Goal: Task Accomplishment & Management: Manage account settings

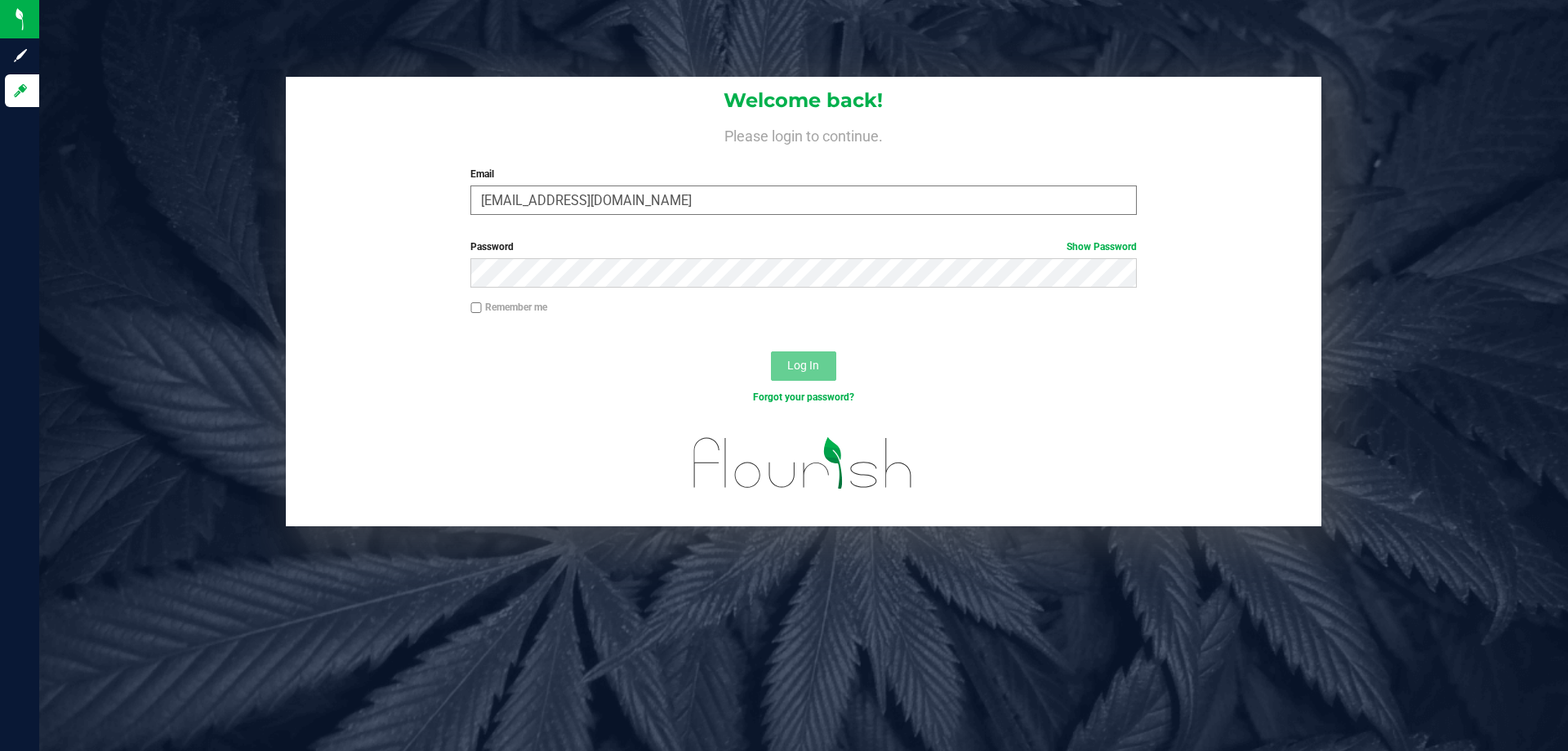
type input "acoyle@liveparallel.com"
click at [771, 352] on button "Log In" at bounding box center [803, 366] width 65 height 30
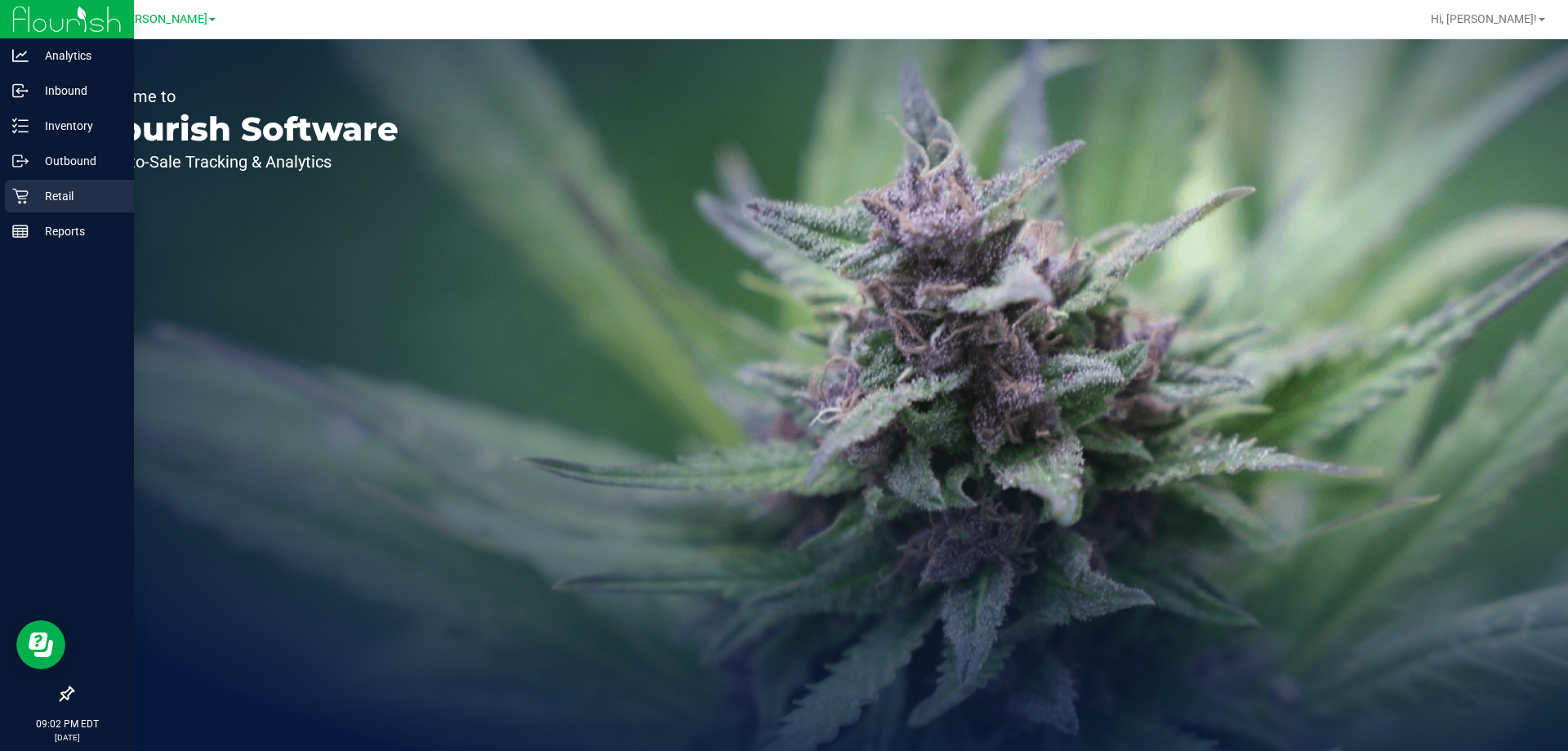
click at [32, 183] on div "Retail" at bounding box center [69, 196] width 129 height 32
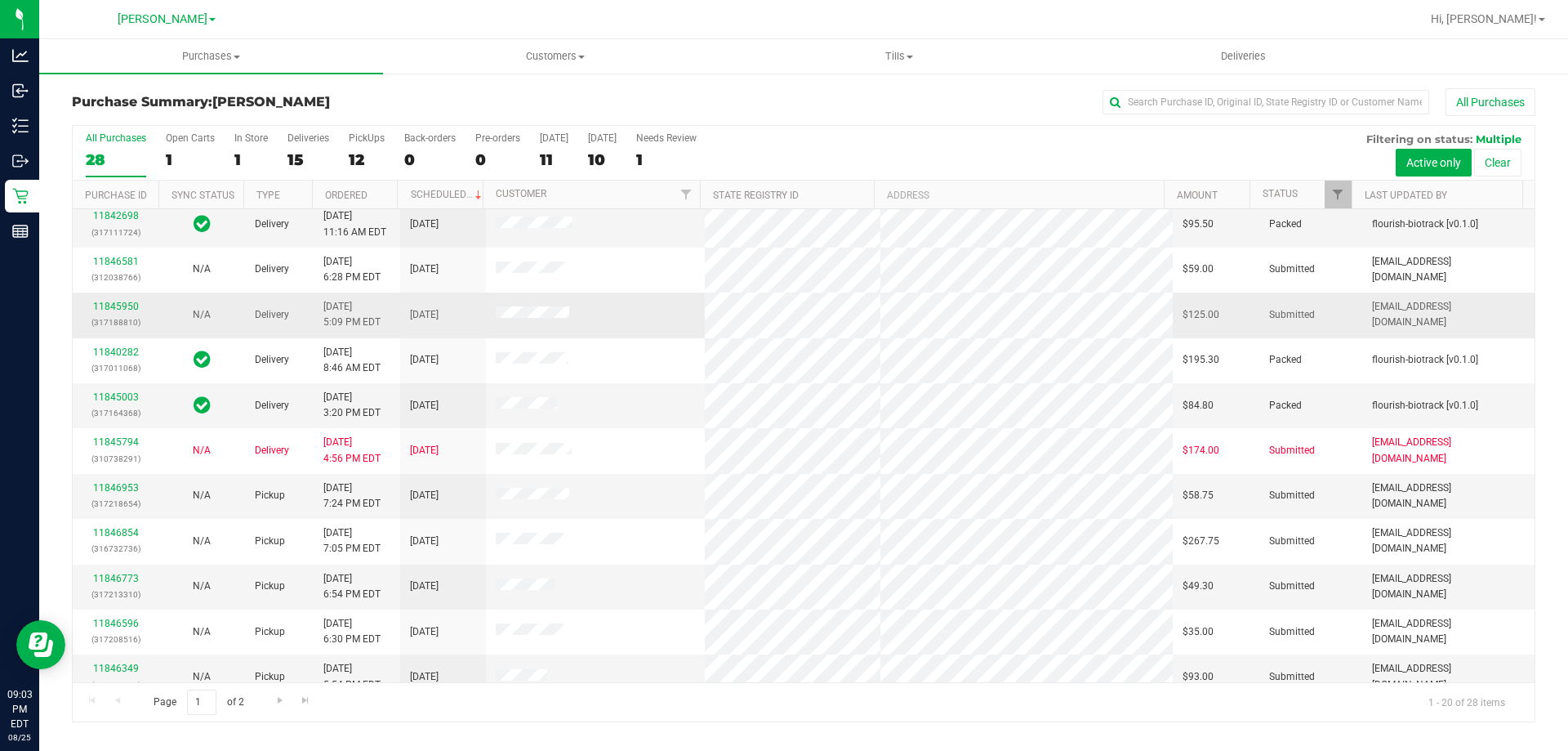
scroll to position [81, 0]
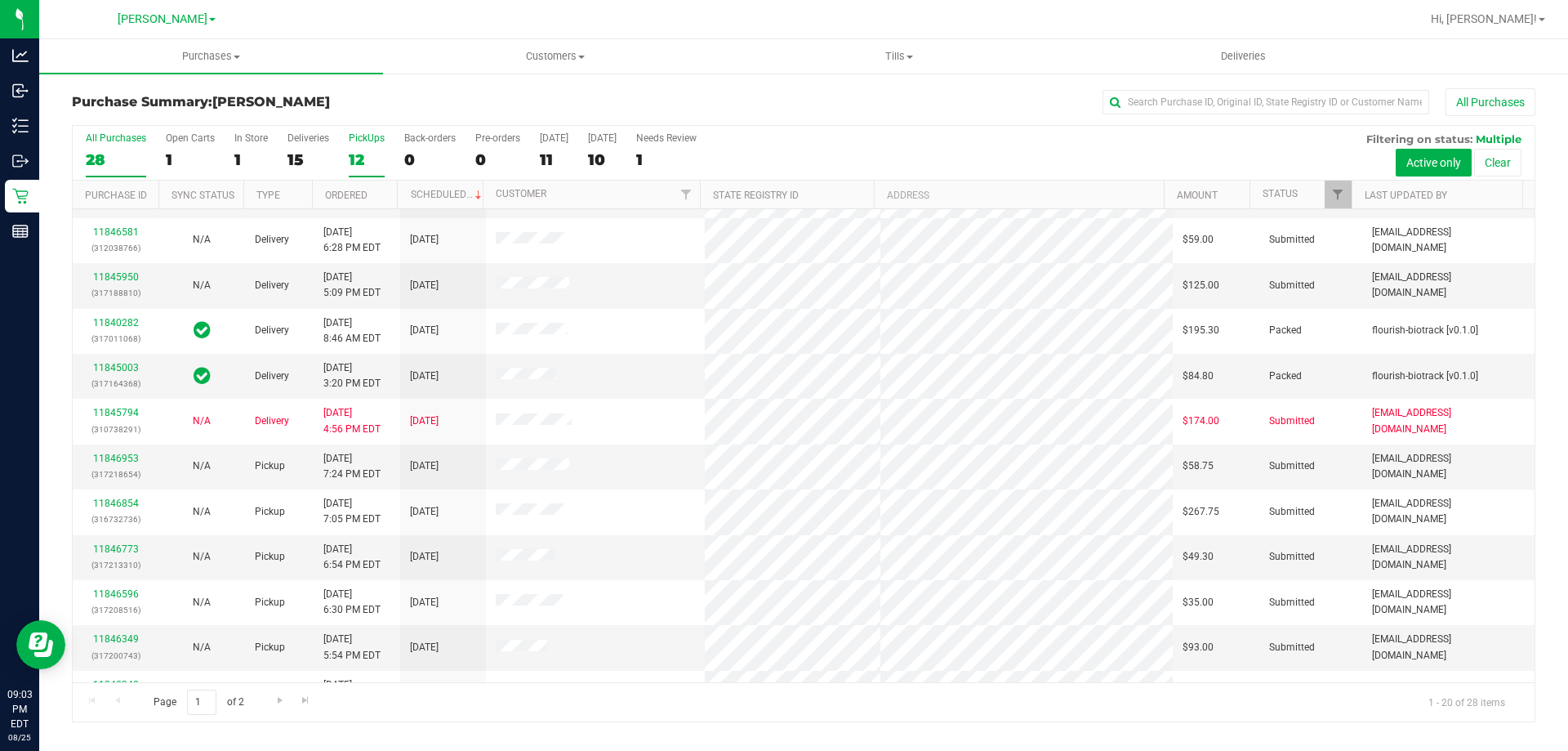
click at [359, 150] on div "12" at bounding box center [367, 160] width 36 height 19
click at [0, 0] on input "PickUps 12" at bounding box center [0, 0] width 0 height 0
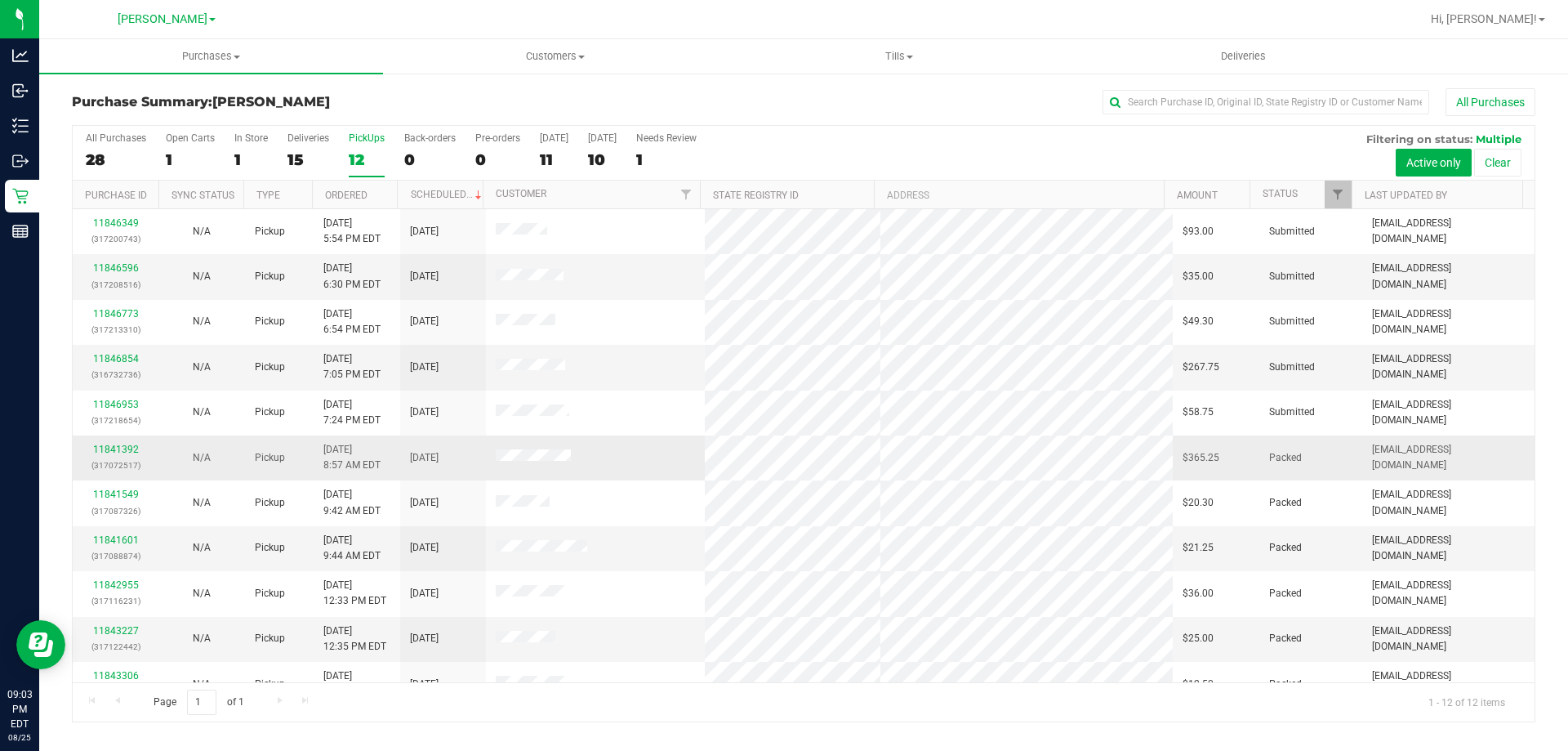
scroll to position [70, 0]
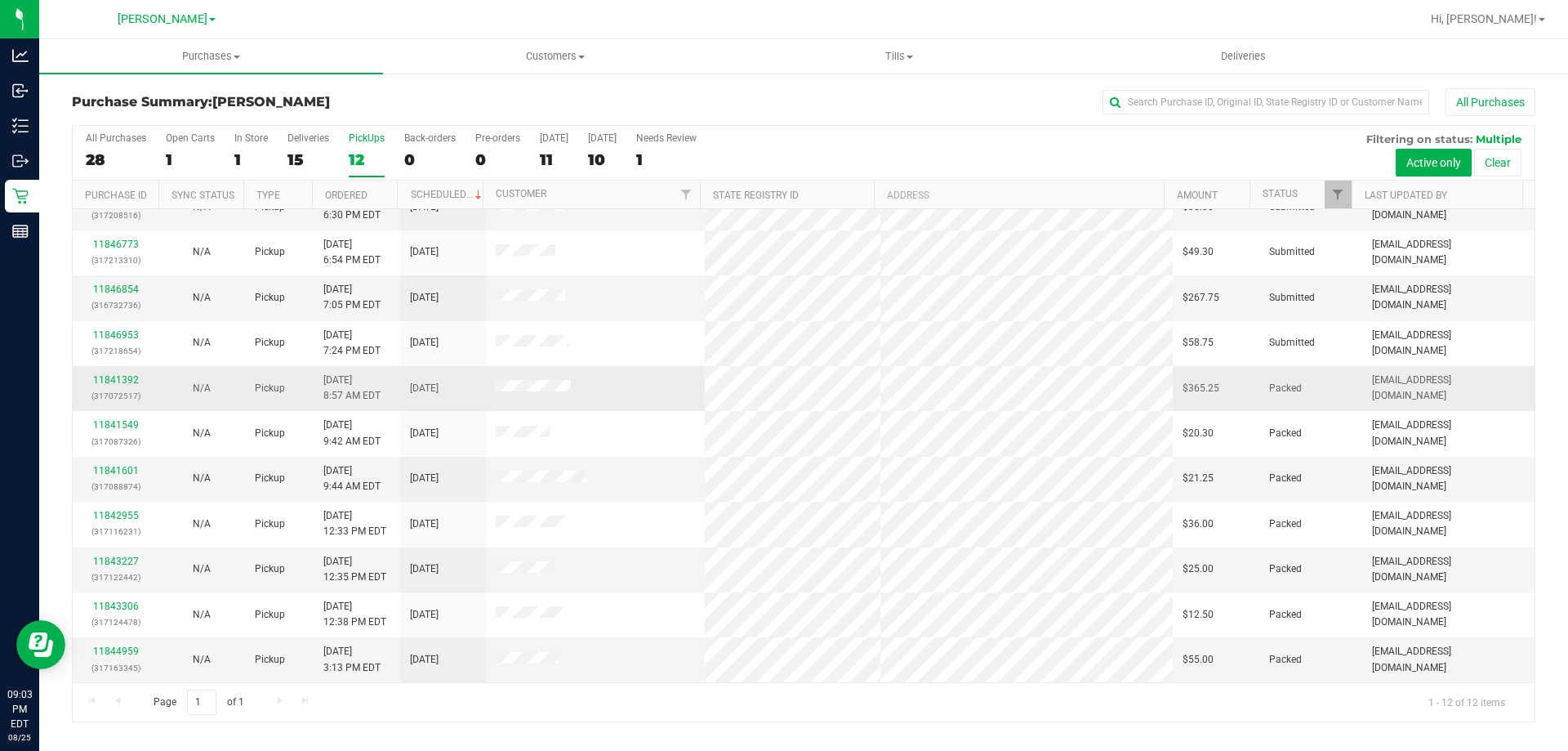
click at [1269, 401] on td "Packed" at bounding box center [1310, 388] width 103 height 45
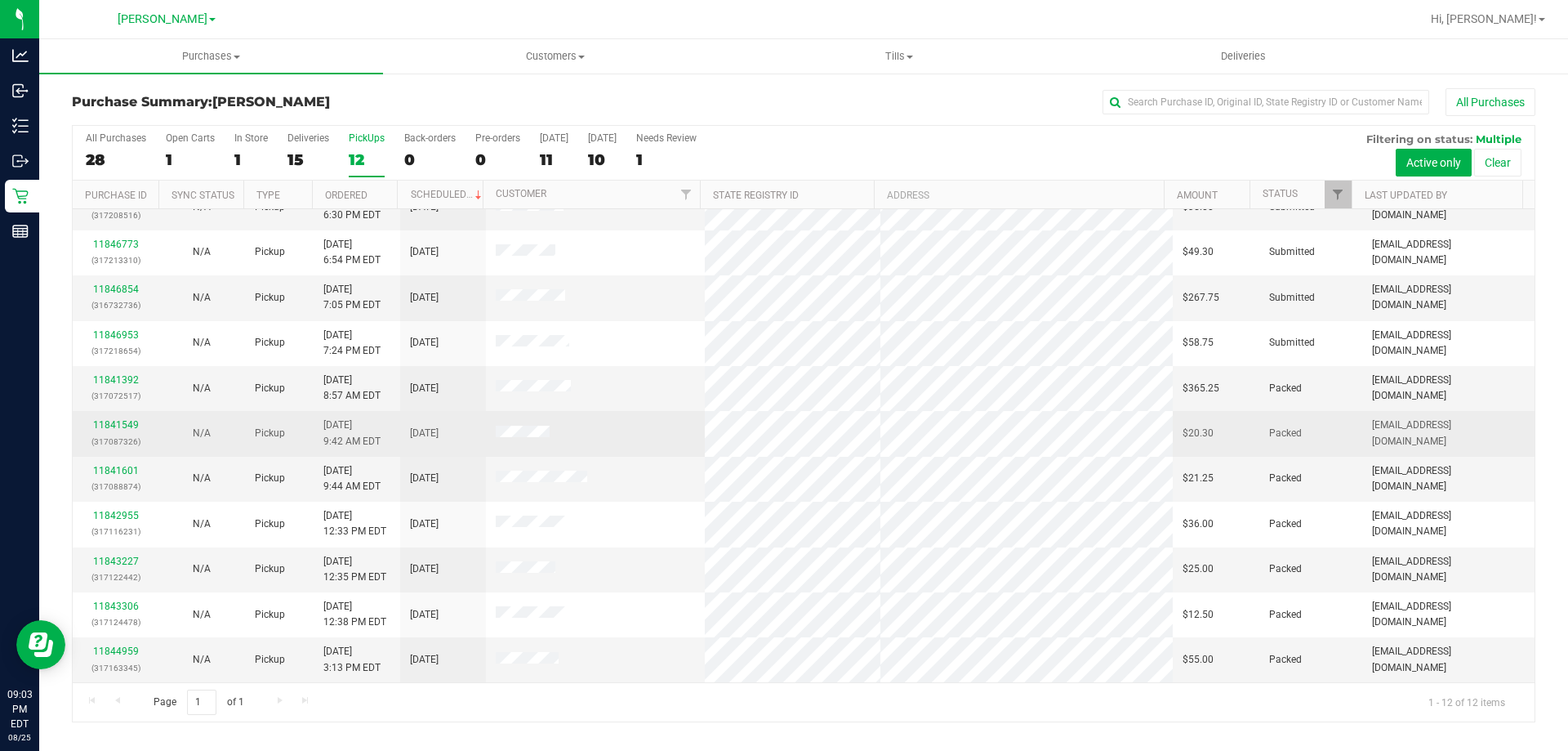
drag, startPoint x: 1278, startPoint y: 431, endPoint x: 1285, endPoint y: 471, distance: 40.6
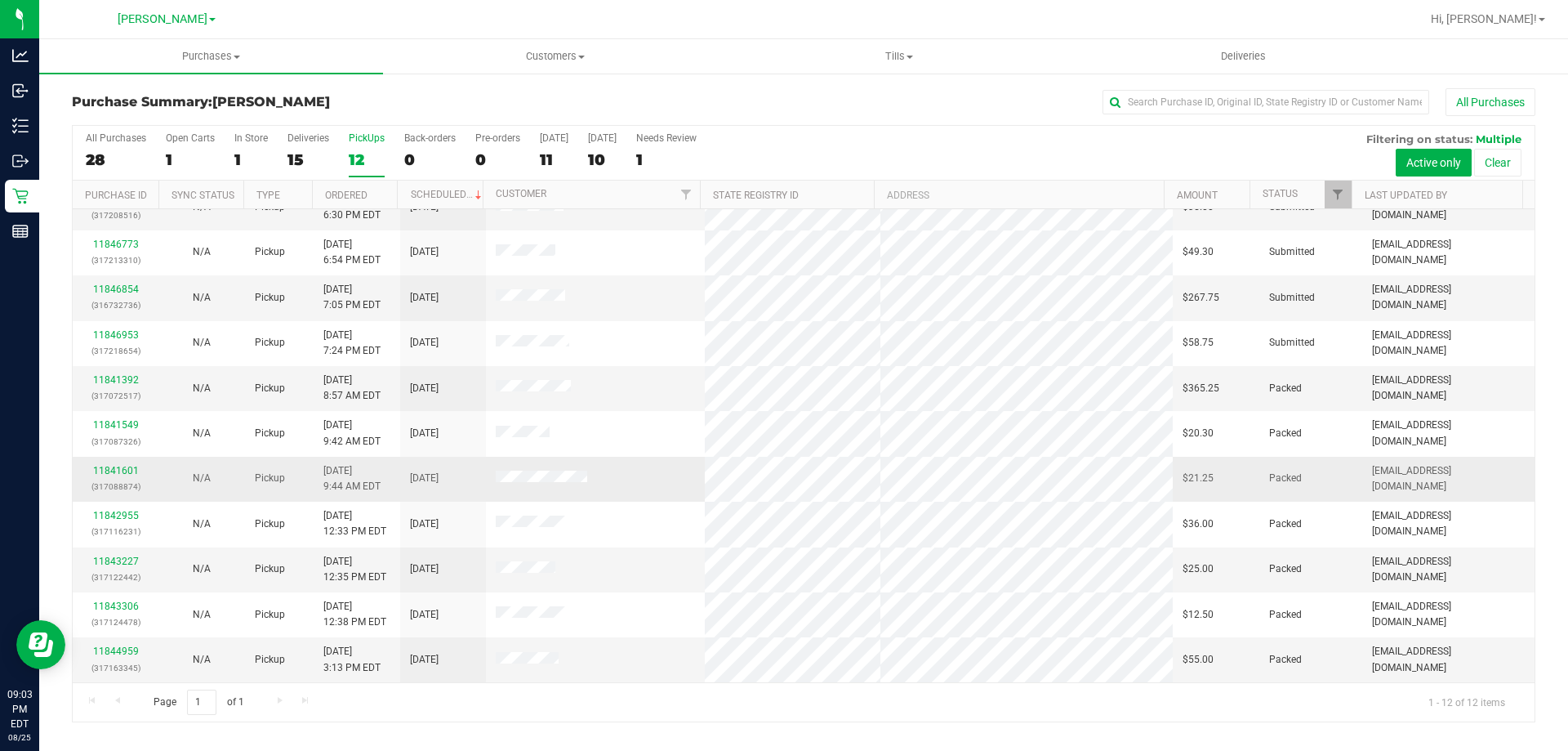
click at [1279, 432] on span "Packed" at bounding box center [1285, 433] width 32 height 15
click at [1286, 481] on span "Packed" at bounding box center [1285, 478] width 32 height 15
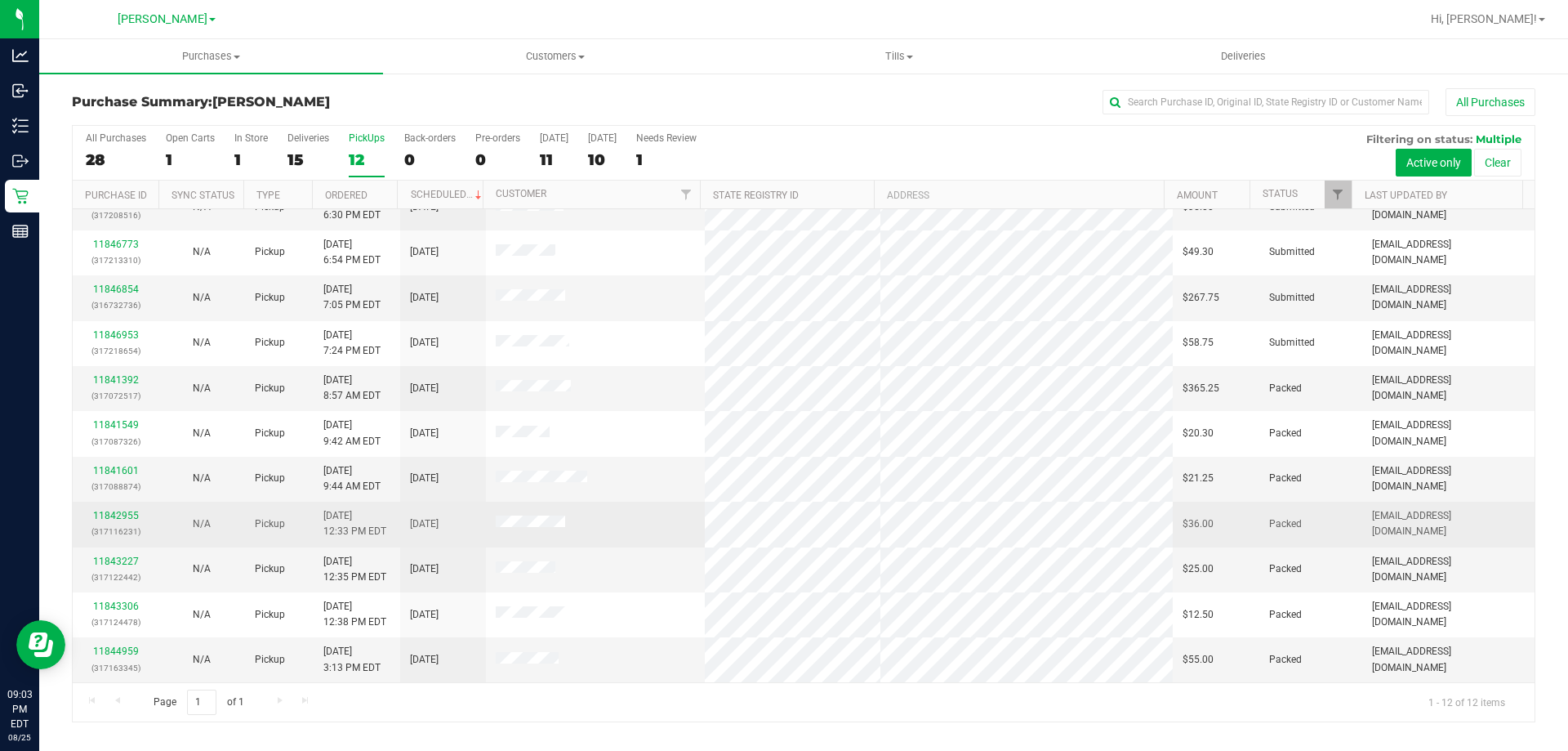
click at [1286, 538] on td "Packed" at bounding box center [1310, 524] width 103 height 45
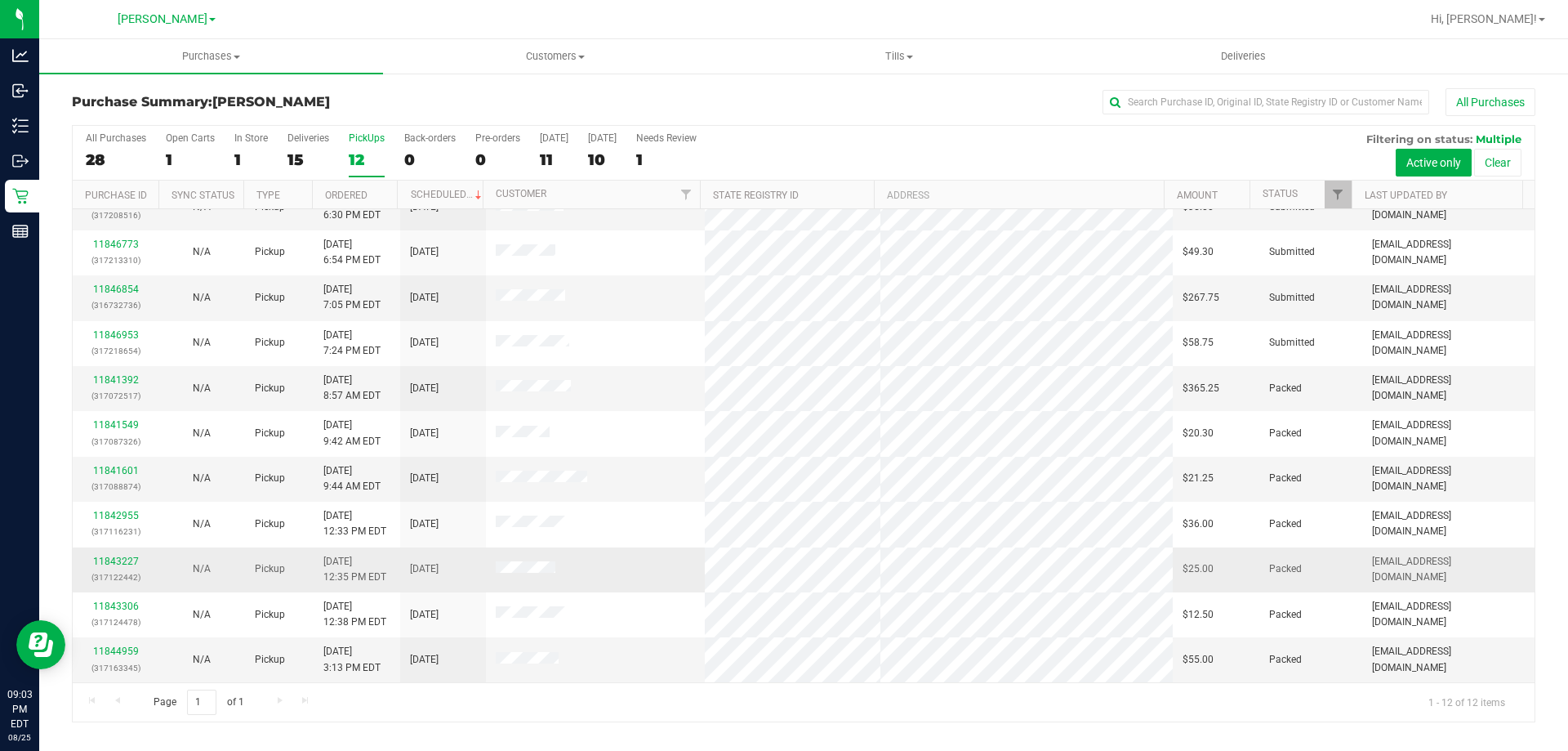
click at [1271, 571] on span "Packed" at bounding box center [1285, 569] width 32 height 15
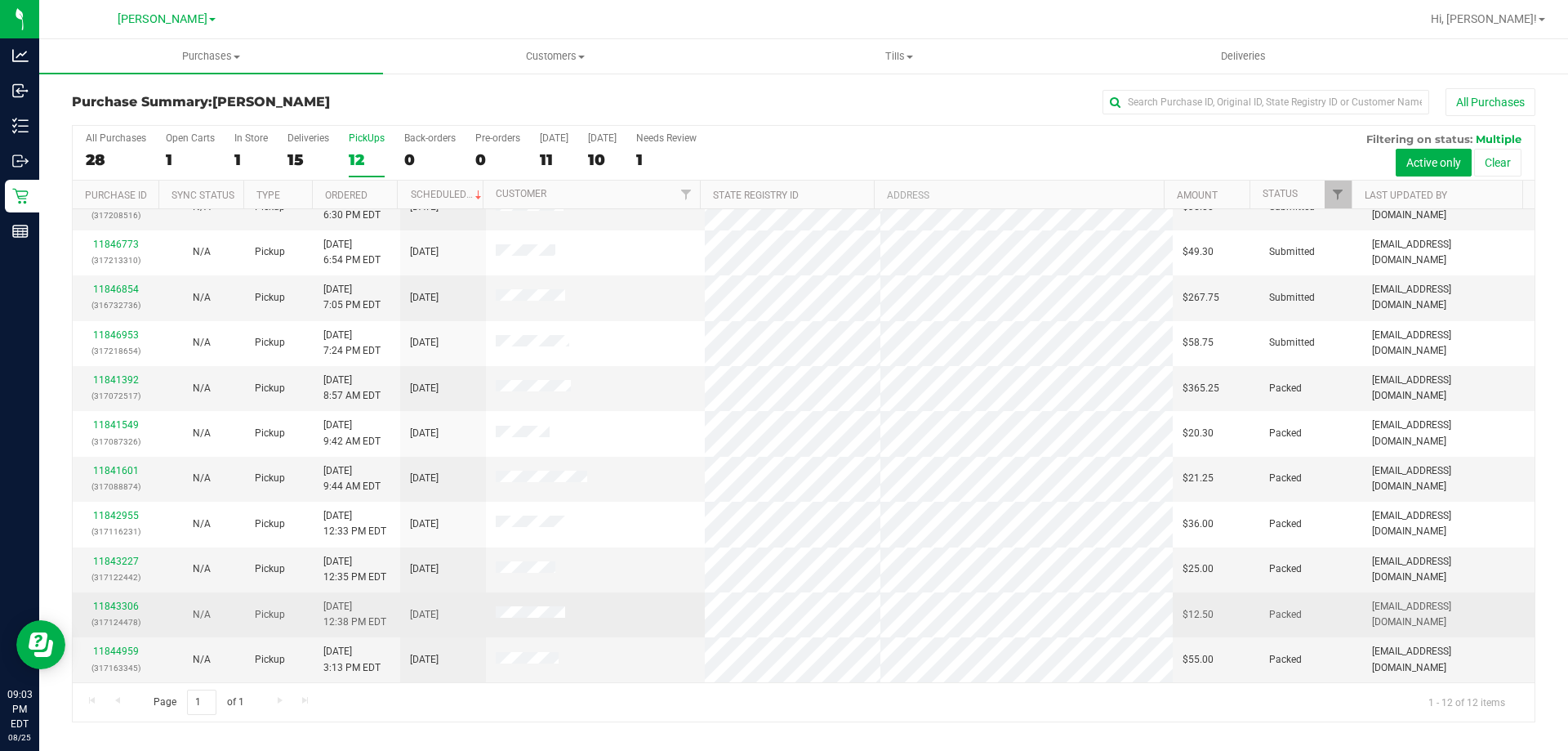
click at [1272, 600] on td "Packed" at bounding box center [1310, 614] width 103 height 45
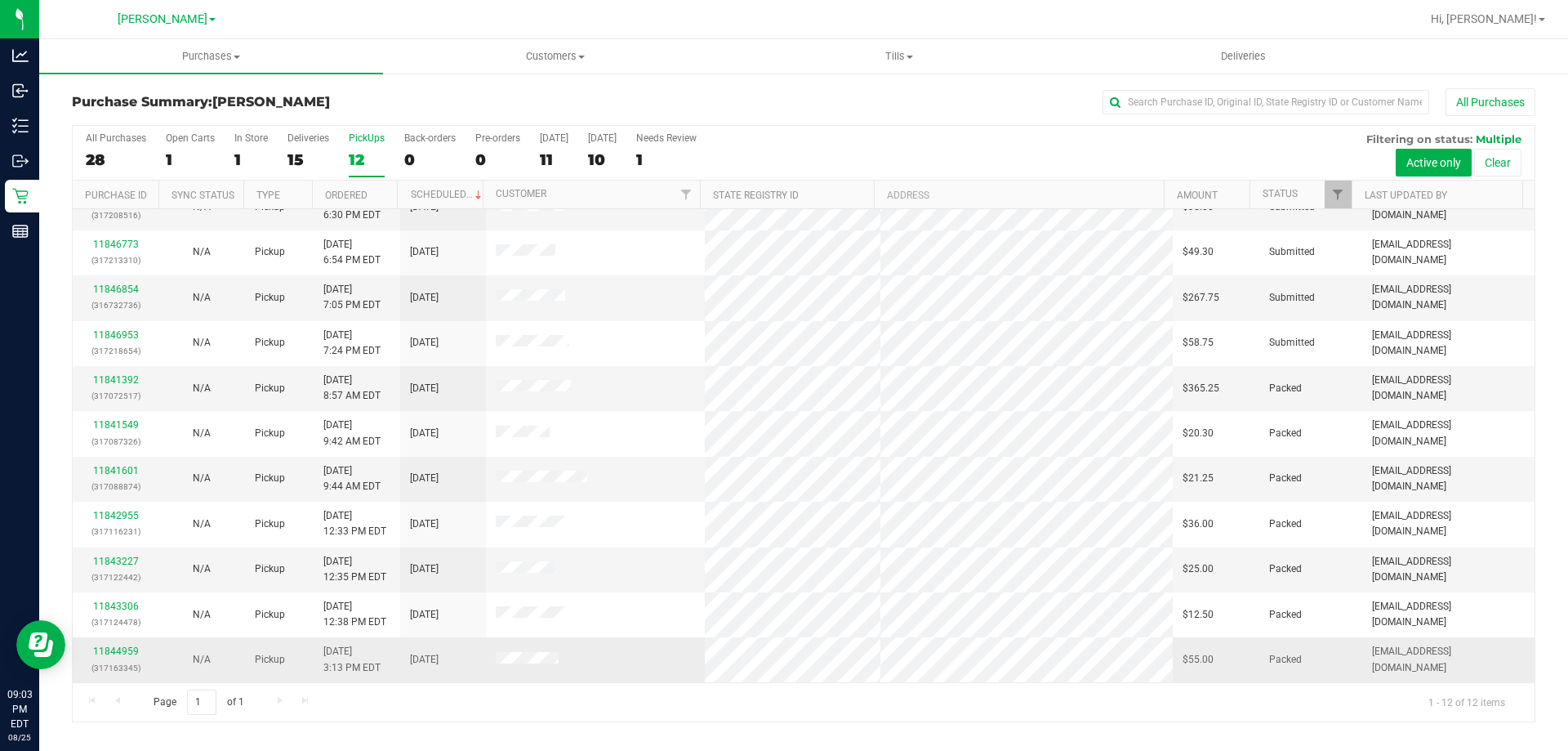
click at [1281, 665] on span "Packed" at bounding box center [1285, 659] width 32 height 15
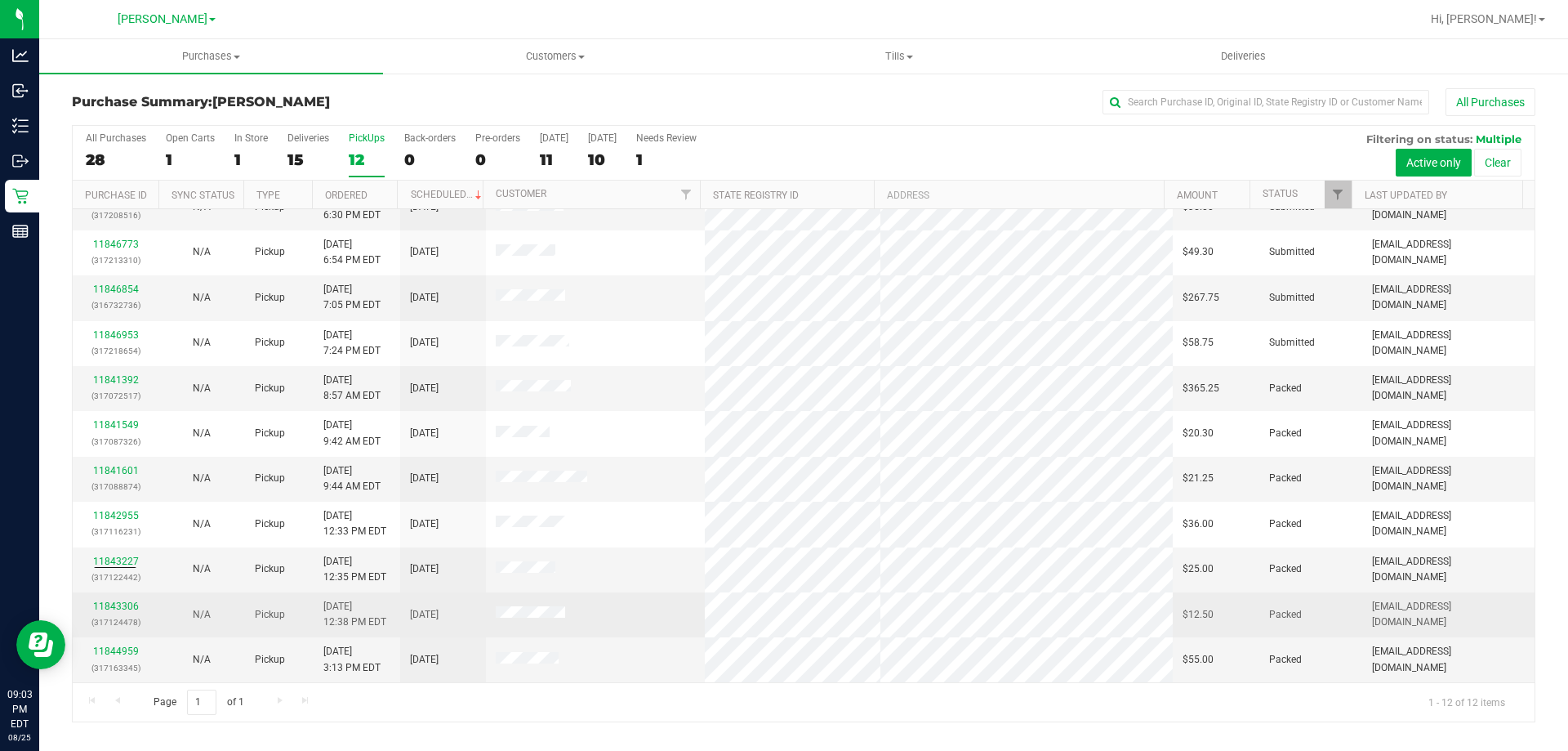
drag, startPoint x: 114, startPoint y: 612, endPoint x: 86, endPoint y: 595, distance: 32.8
click at [86, 595] on td "11843306 (317124478)" at bounding box center [116, 614] width 86 height 45
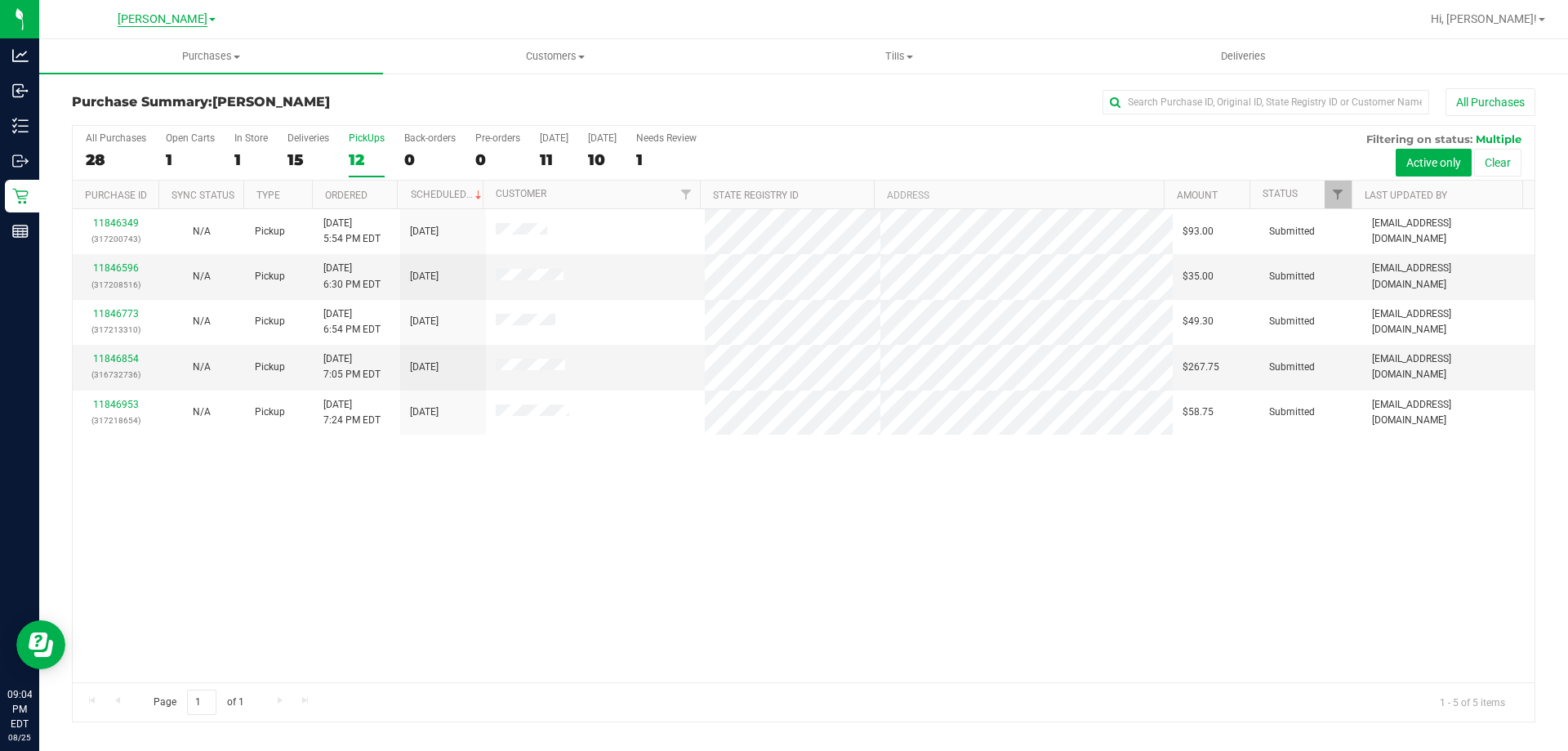
scroll to position [0, 0]
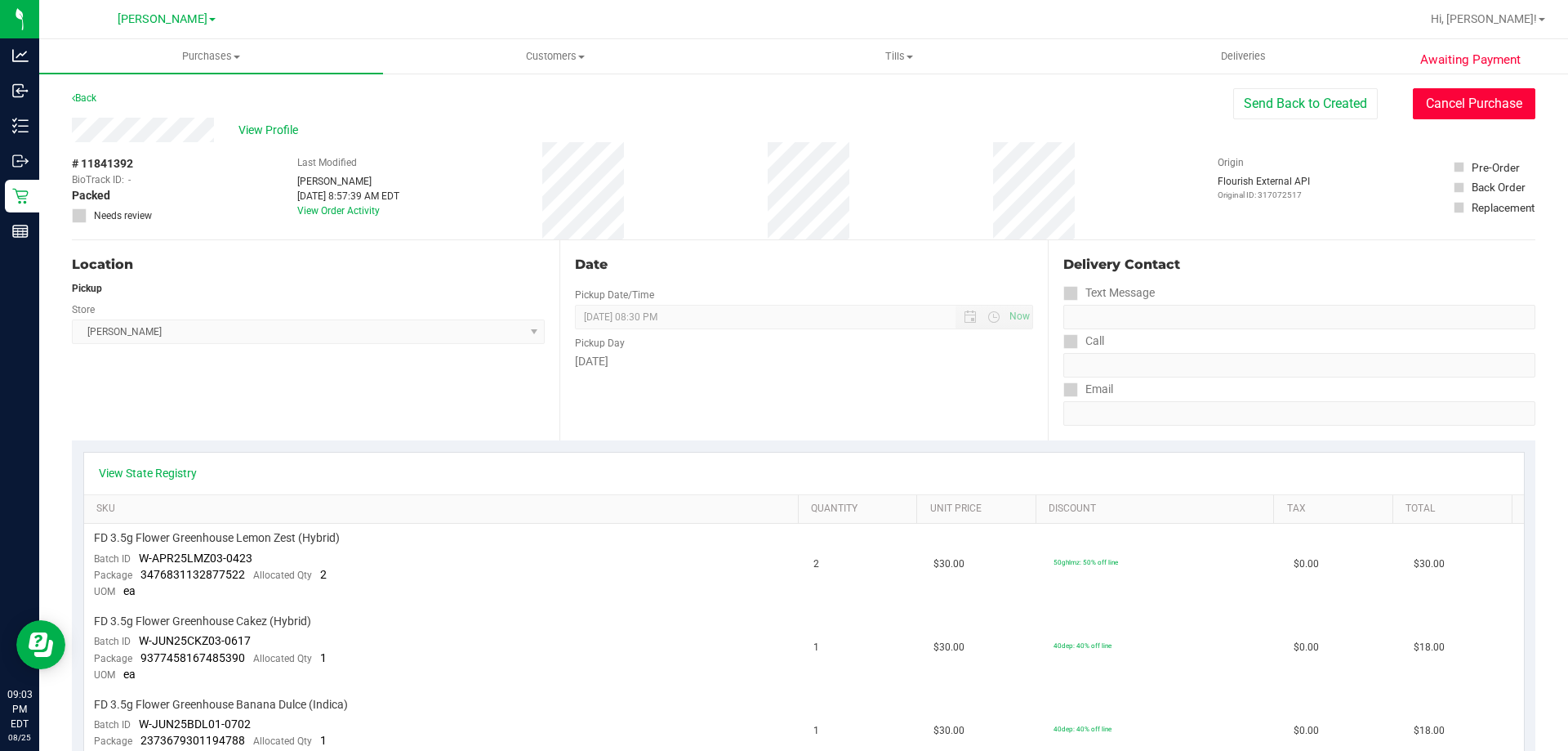
click at [1486, 97] on button "Cancel Purchase" at bounding box center [1473, 103] width 122 height 31
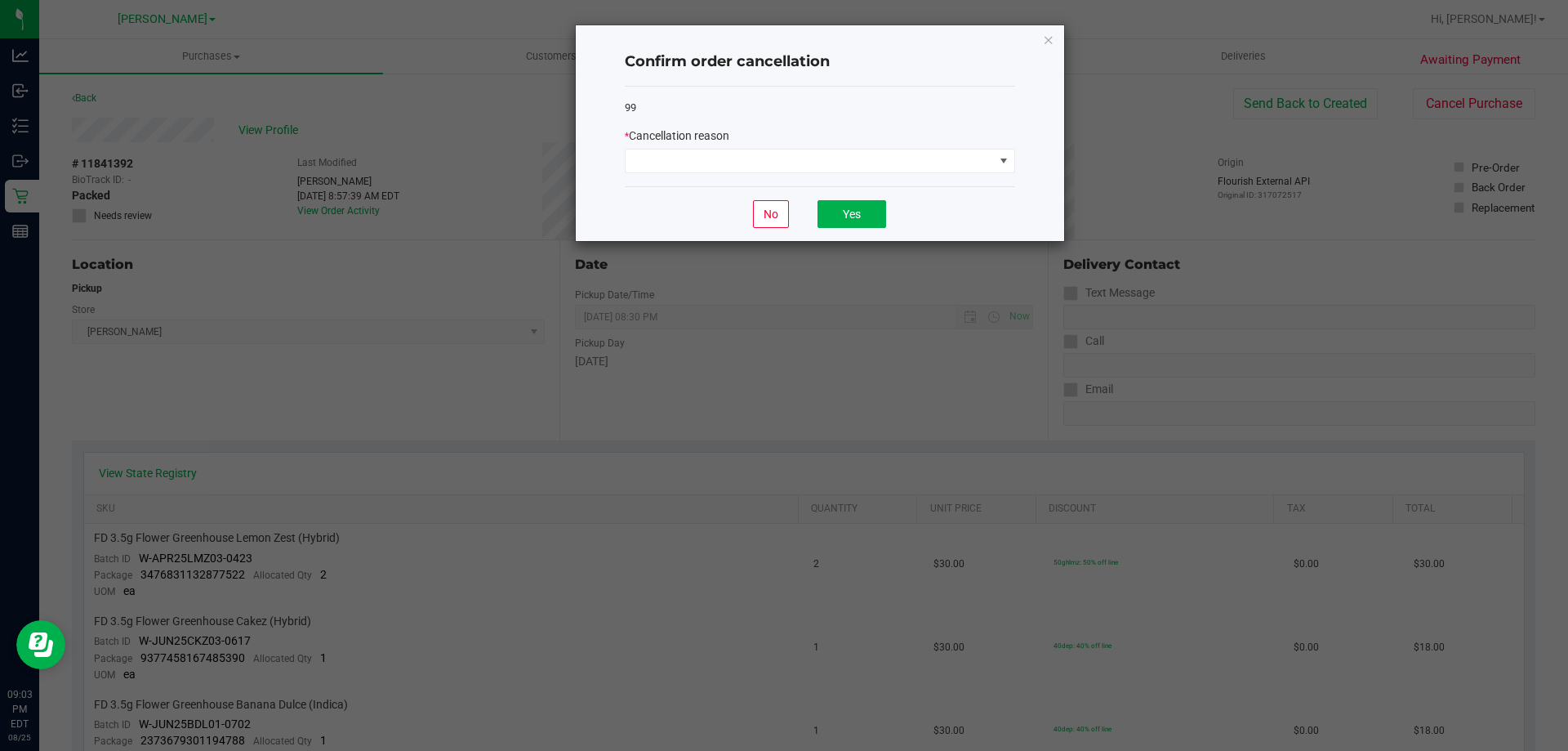
click at [868, 143] on div "* Cancellation reason" at bounding box center [819, 136] width 391 height 17
click at [854, 166] on span at bounding box center [810, 161] width 369 height 23
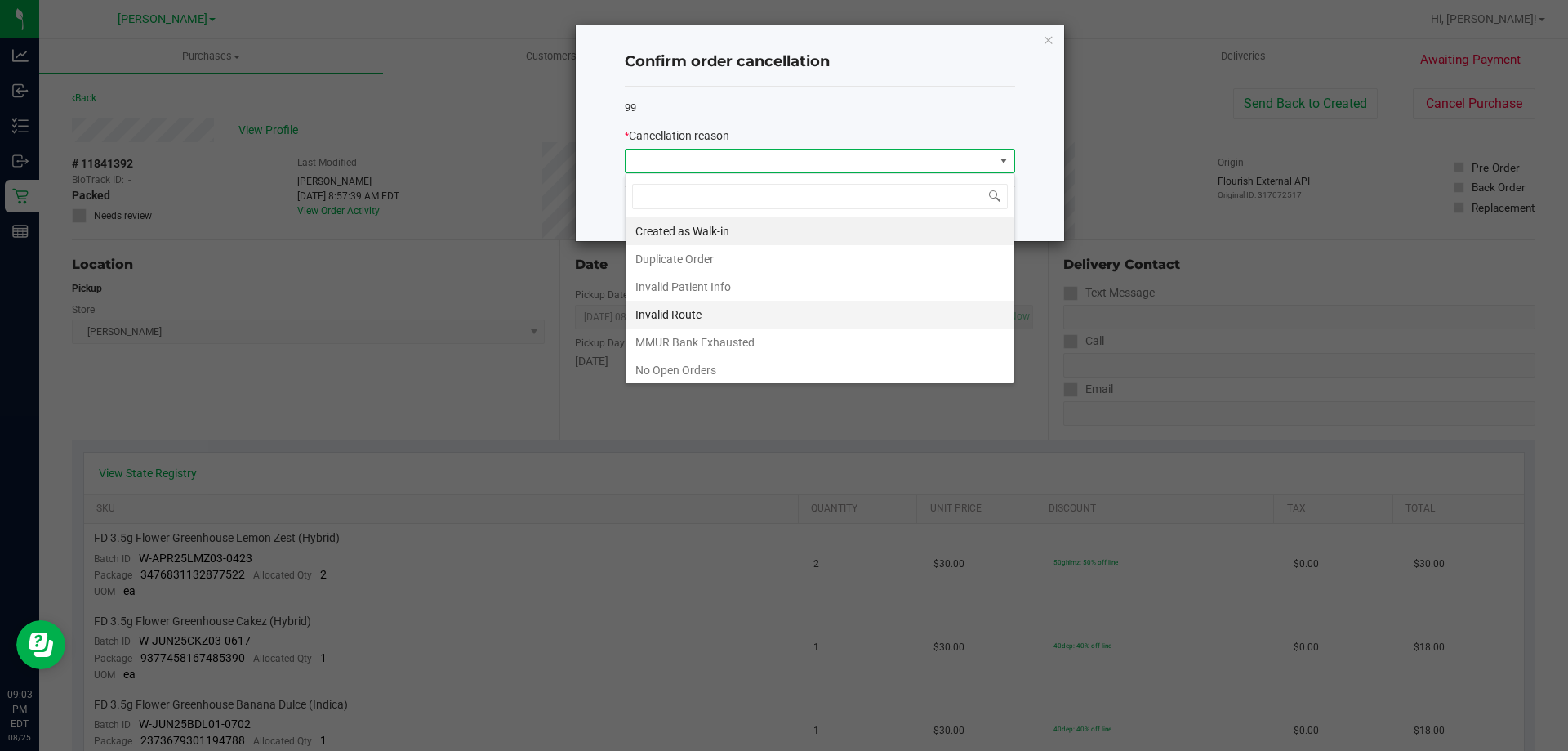
scroll to position [81, 0]
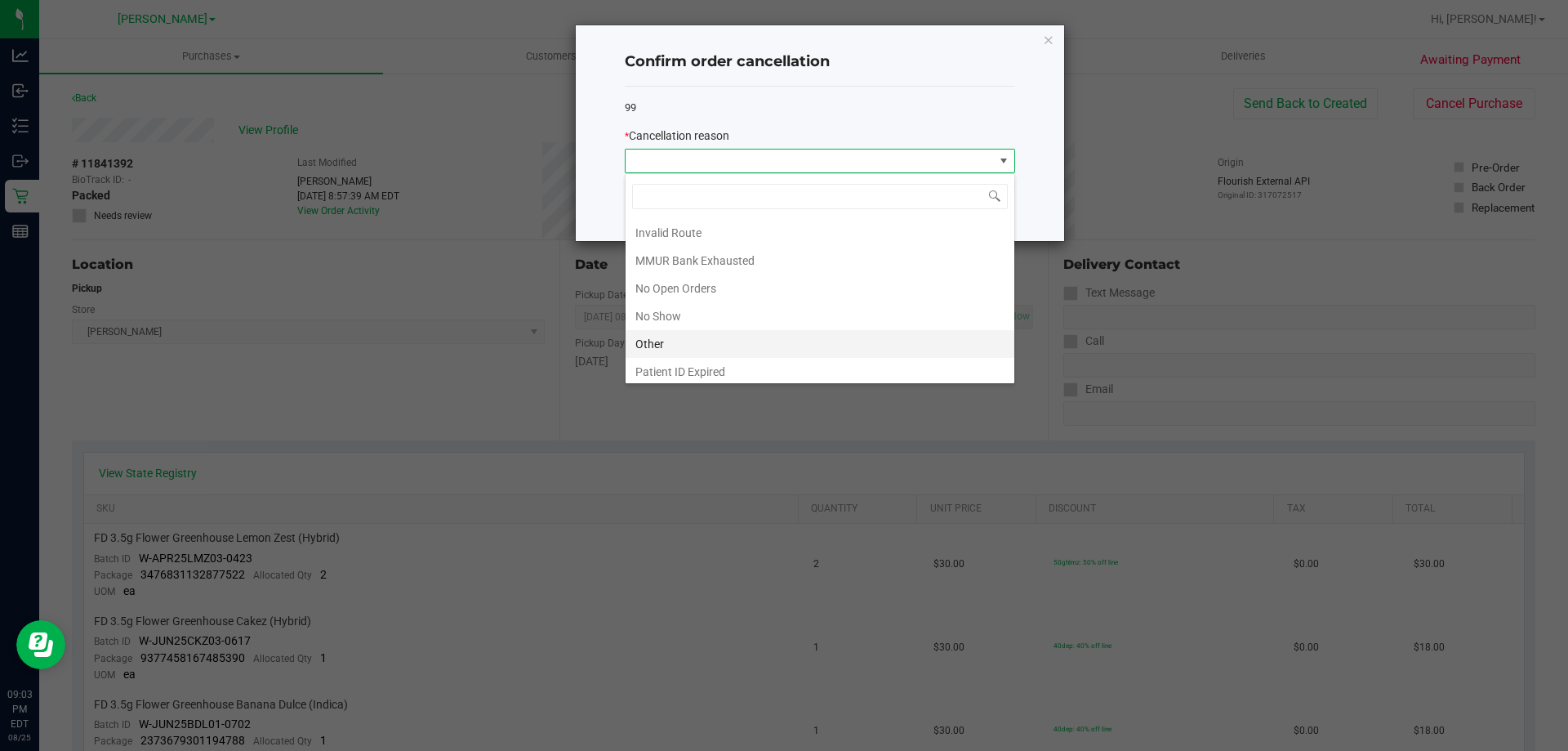
click at [718, 333] on li "Other" at bounding box center [819, 343] width 389 height 28
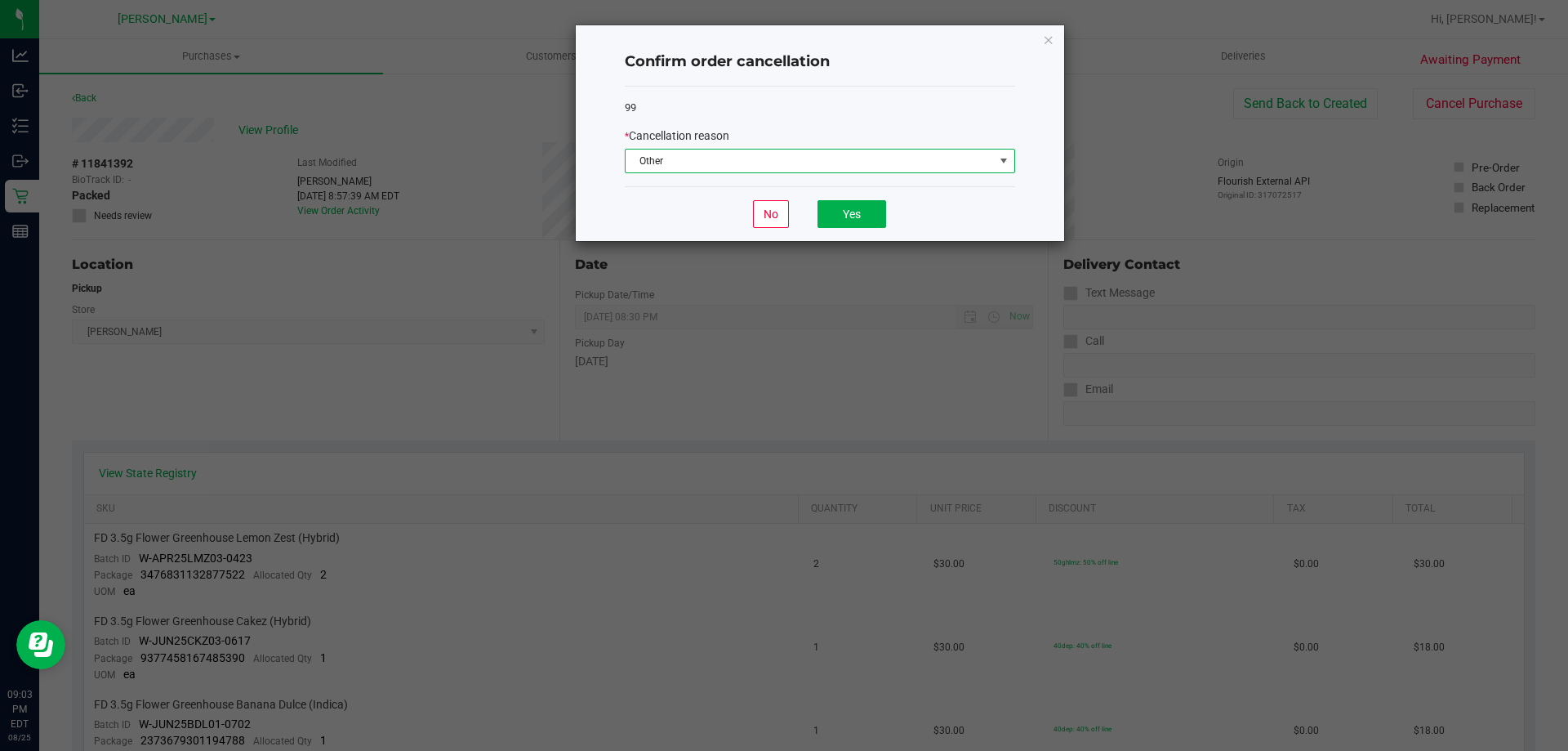
click at [839, 154] on span "Other" at bounding box center [810, 161] width 369 height 23
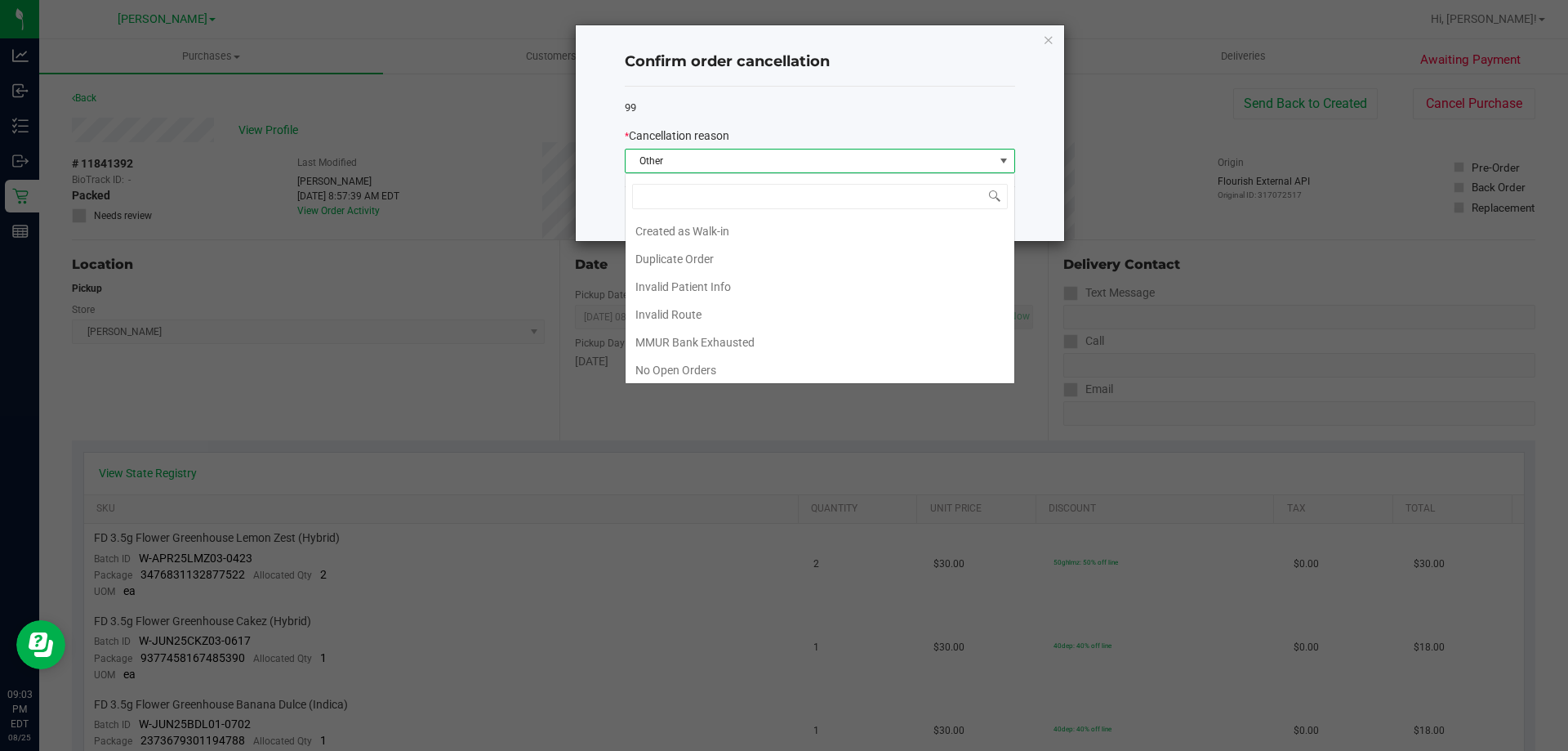
scroll to position [25, 391]
click at [703, 325] on li "No Show" at bounding box center [819, 338] width 389 height 28
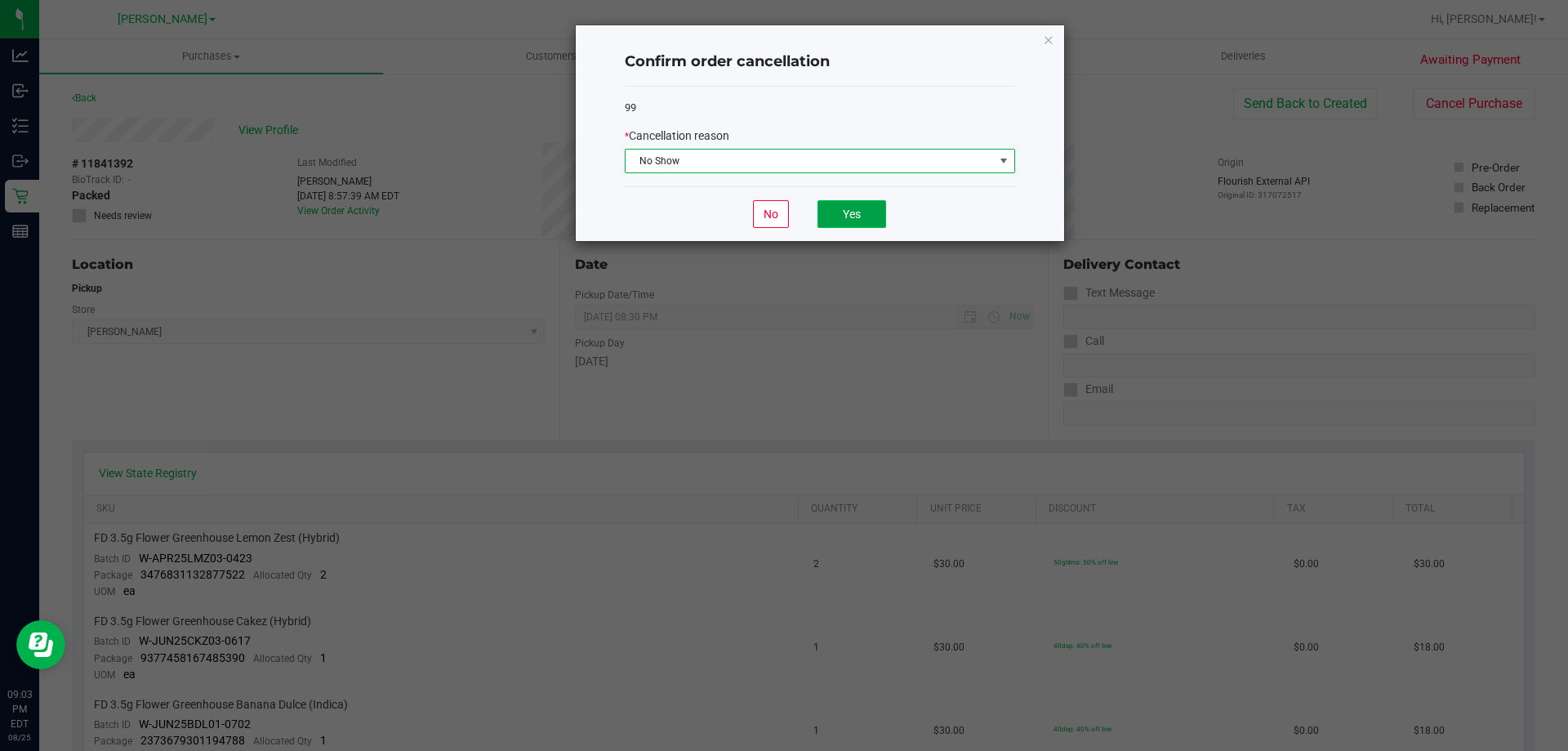
click at [863, 212] on button "Yes" at bounding box center [852, 213] width 69 height 28
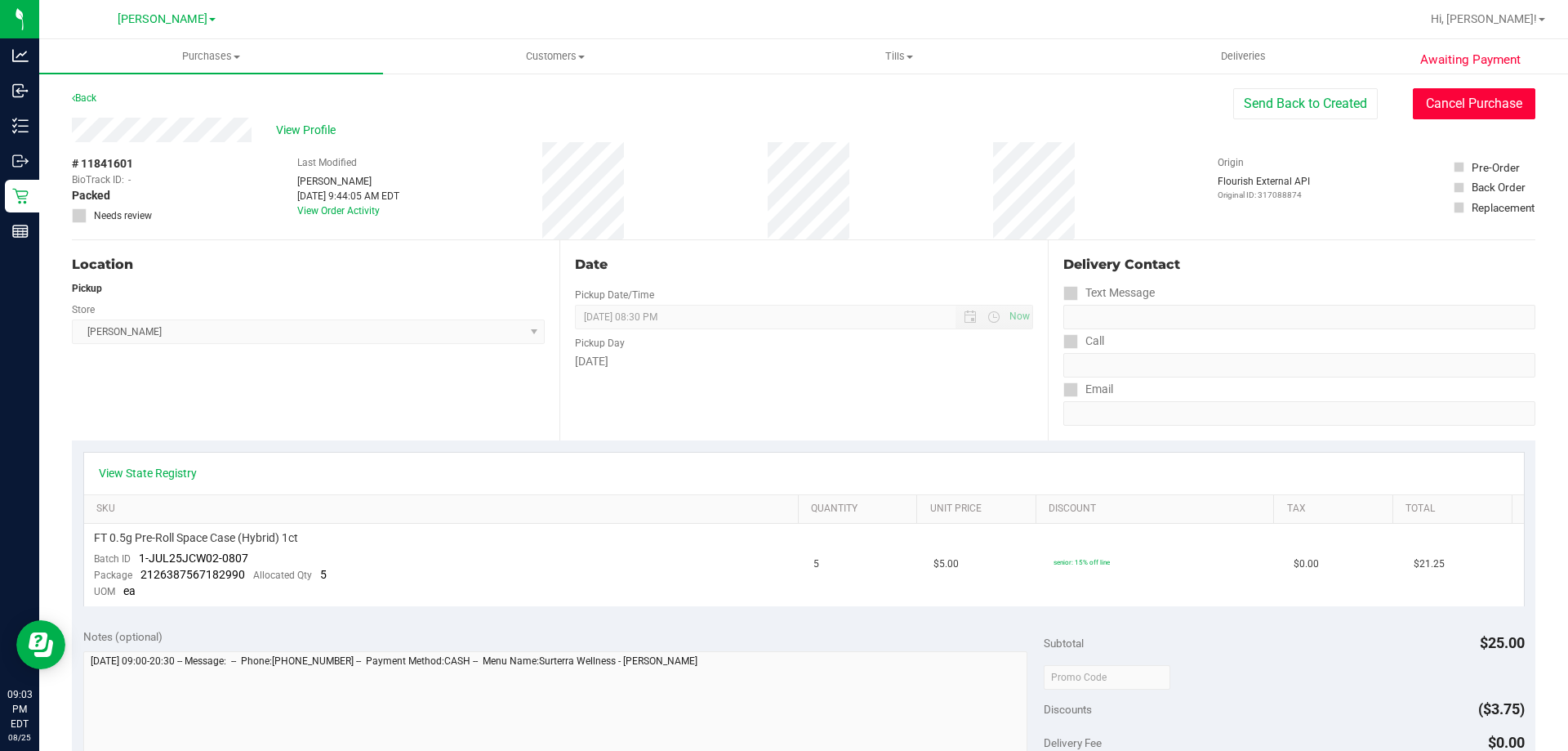
click at [1459, 110] on button "Cancel Purchase" at bounding box center [1473, 103] width 122 height 31
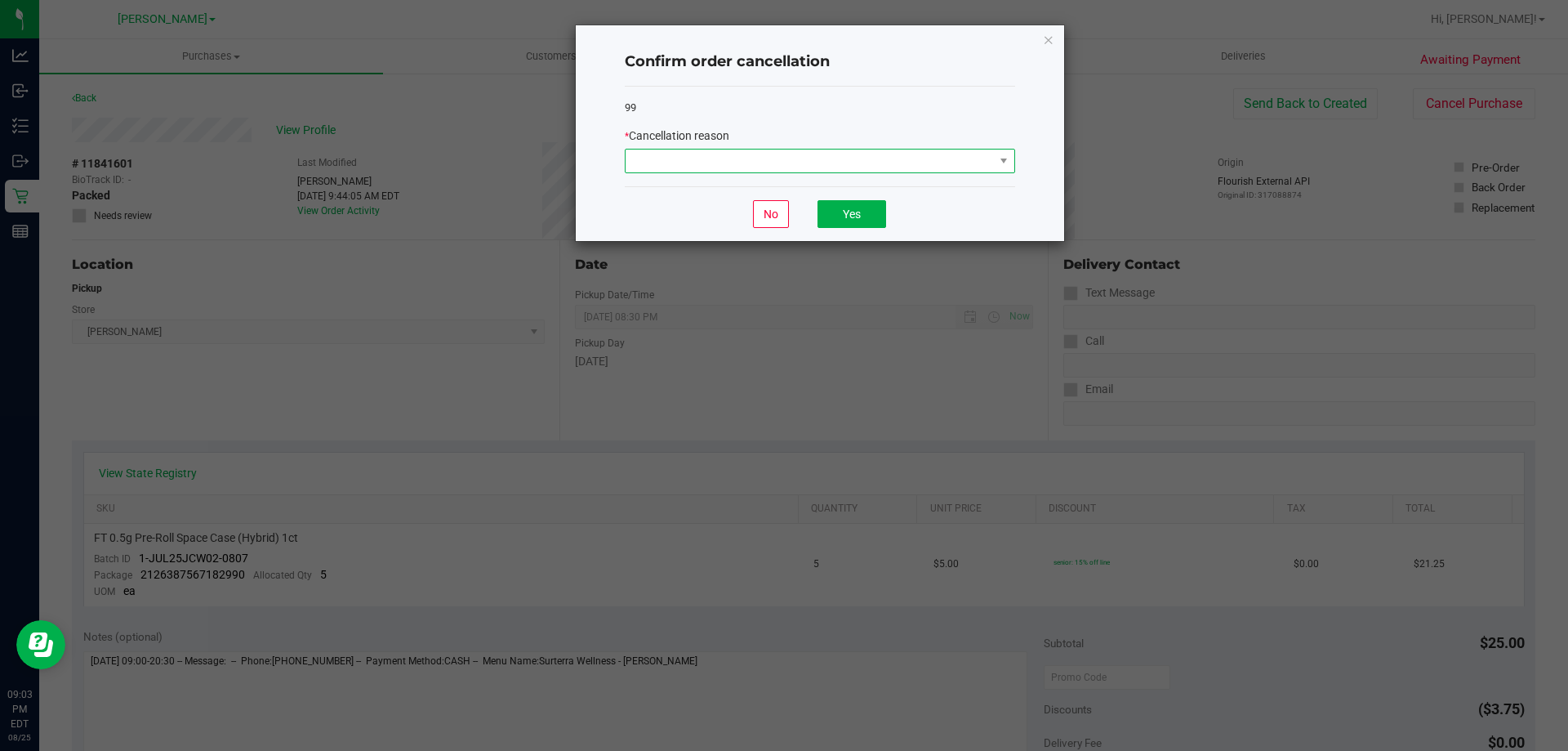
click at [768, 154] on span at bounding box center [810, 161] width 369 height 23
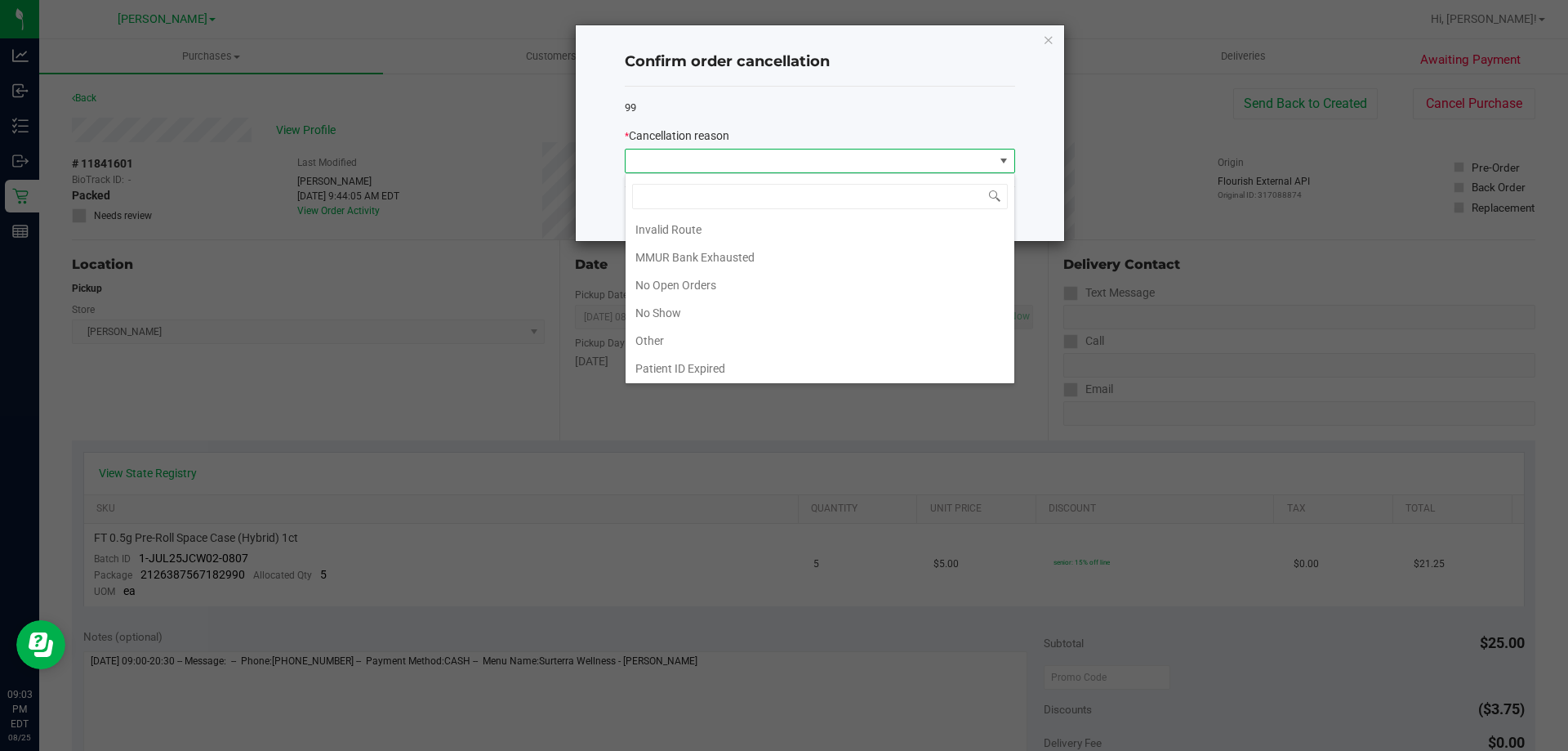
scroll to position [115, 0]
click at [665, 290] on li "No Show" at bounding box center [819, 283] width 389 height 28
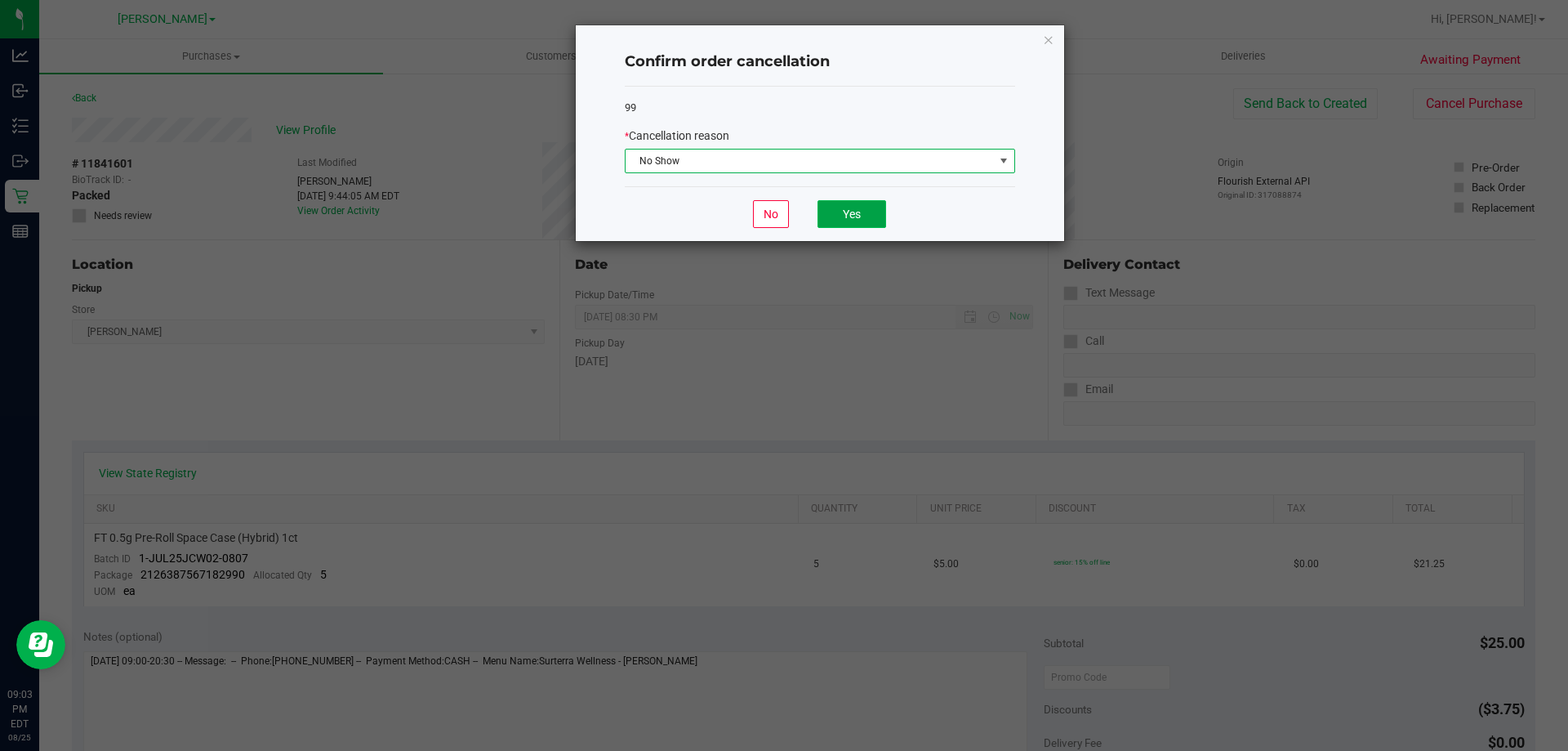
click at [855, 219] on button "Yes" at bounding box center [852, 213] width 69 height 28
